Goal: Information Seeking & Learning: Learn about a topic

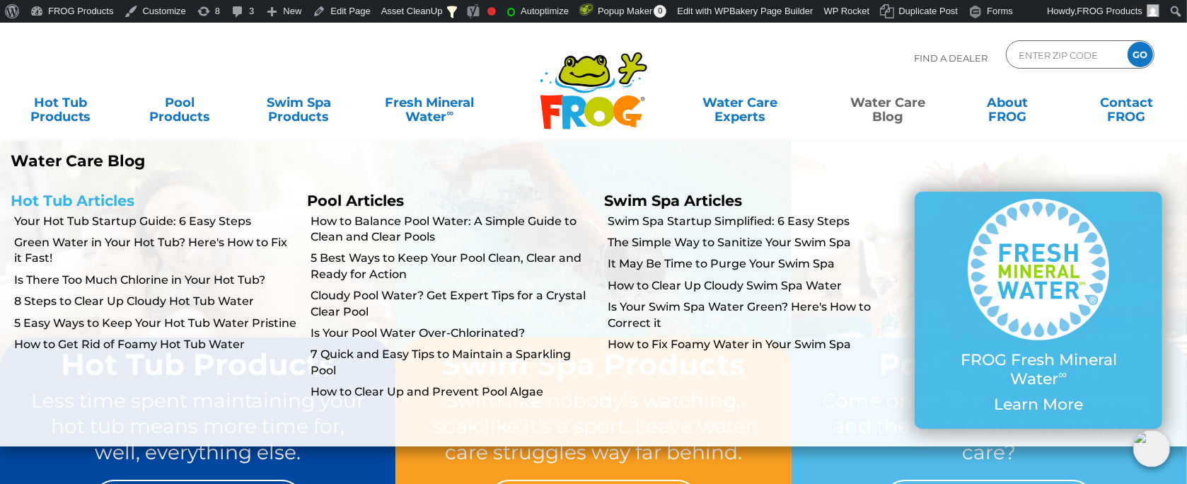
click at [76, 199] on link "Hot Tub Articles" at bounding box center [73, 201] width 124 height 18
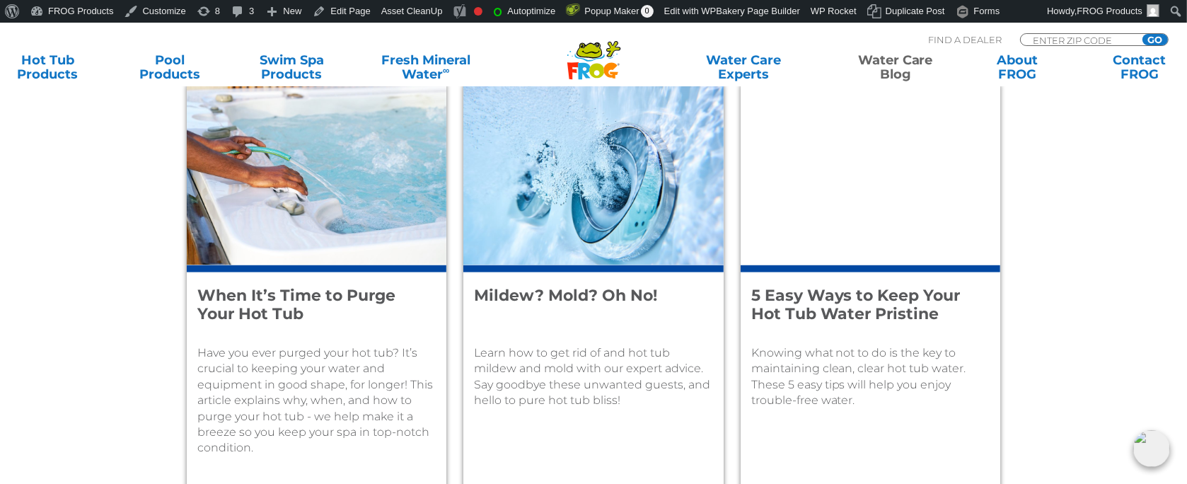
scroll to position [2122, 0]
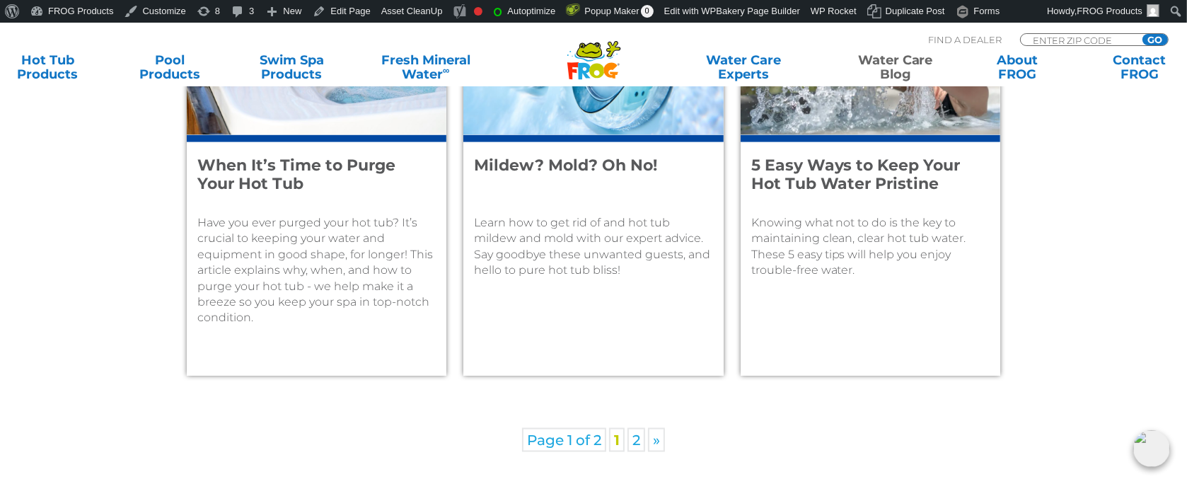
click at [529, 174] on h4 "Mildew? Mold? Oh No!" at bounding box center [583, 174] width 219 height 37
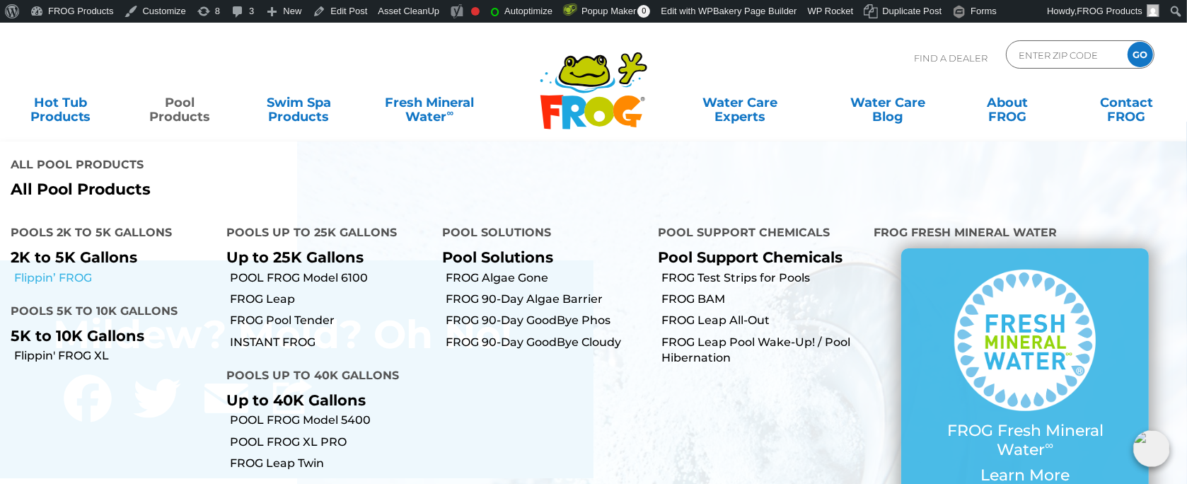
click at [74, 272] on link "Flippin’ FROG" at bounding box center [115, 278] width 202 height 16
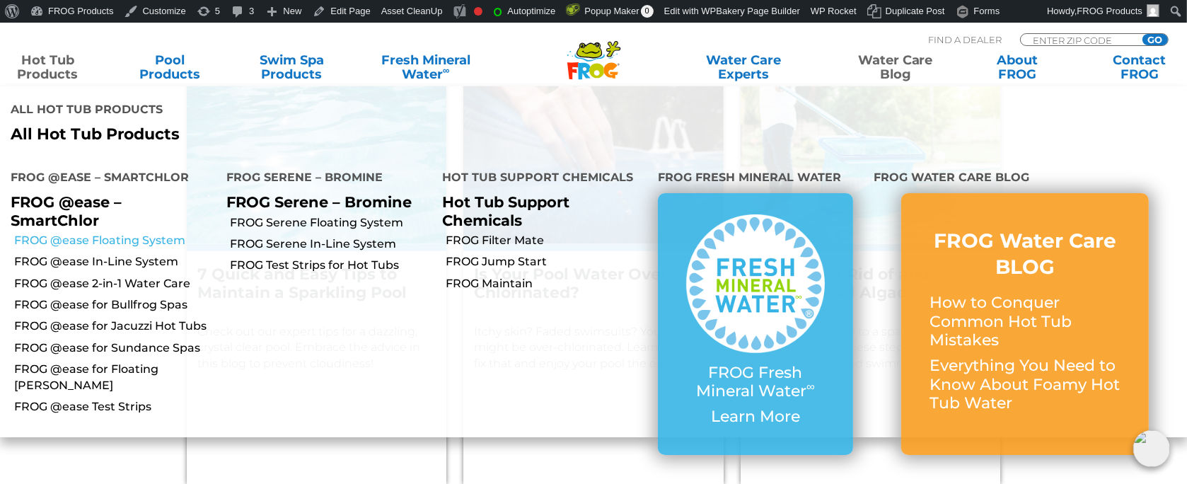
click at [102, 243] on link "FROG @ease Floating System" at bounding box center [115, 241] width 202 height 16
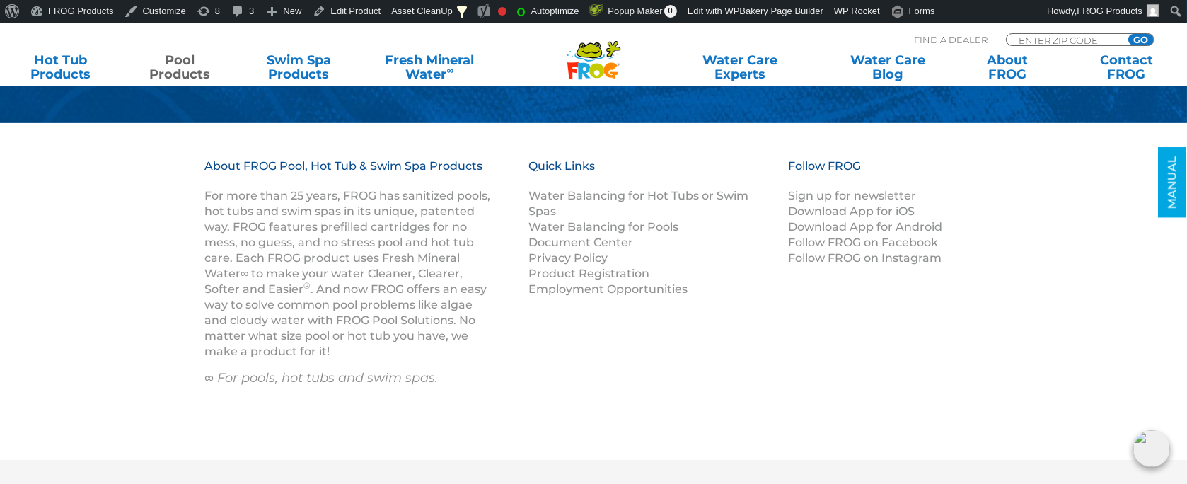
scroll to position [5801, 0]
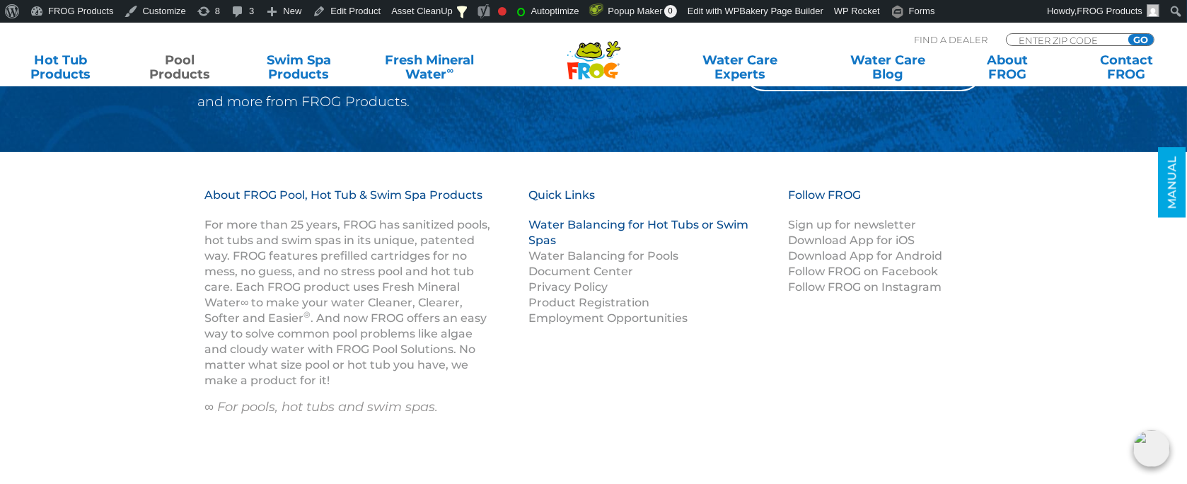
click at [615, 221] on link "Water Balancing for Hot Tubs or Swim Spas" at bounding box center [638, 232] width 220 height 29
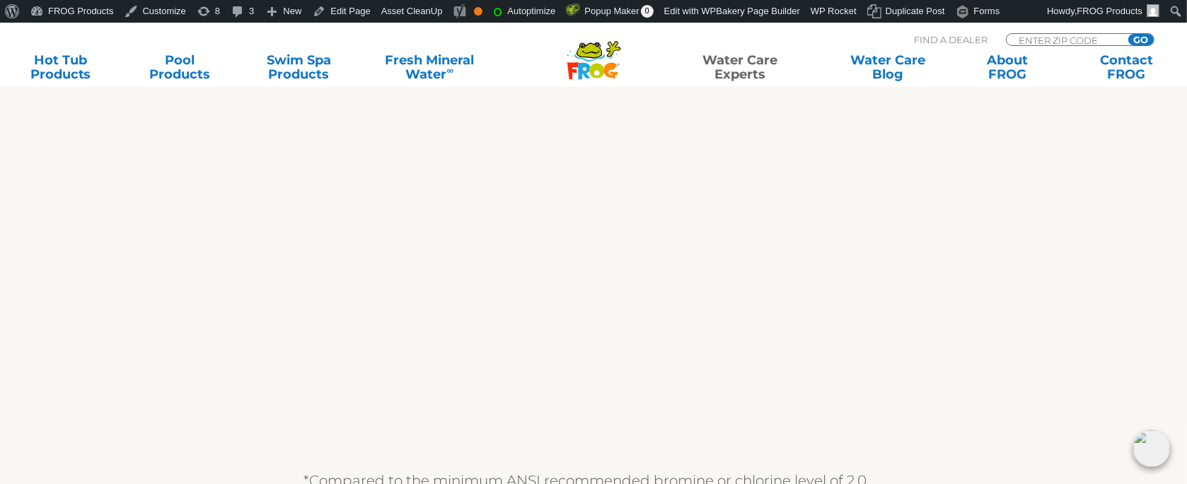
scroll to position [990, 0]
